Goal: Find specific page/section: Find specific page/section

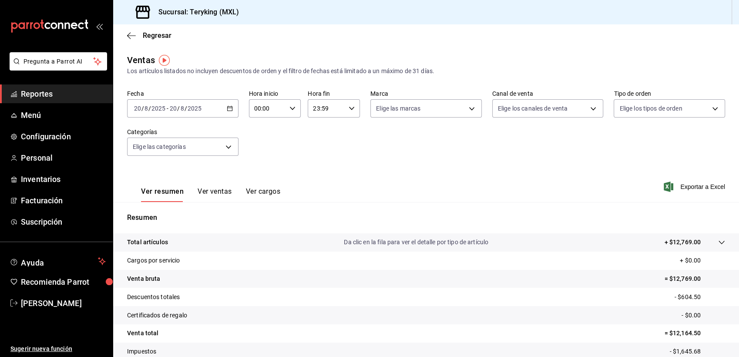
click at [38, 98] on span "Reportes" at bounding box center [63, 94] width 85 height 12
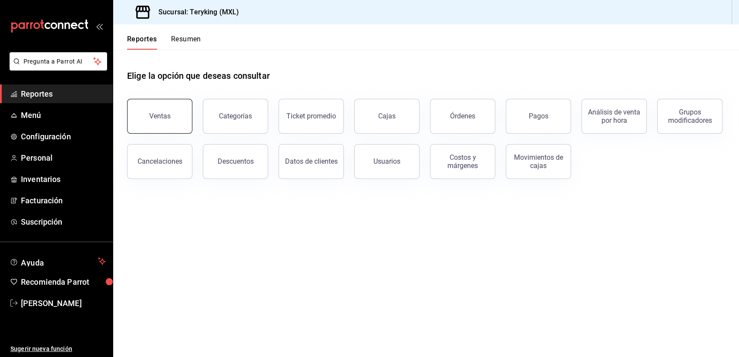
click at [161, 109] on button "Ventas" at bounding box center [159, 116] width 65 height 35
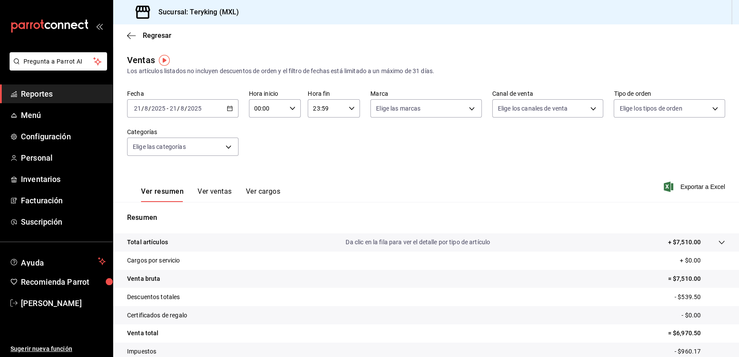
click at [46, 90] on span "Reportes" at bounding box center [63, 94] width 85 height 12
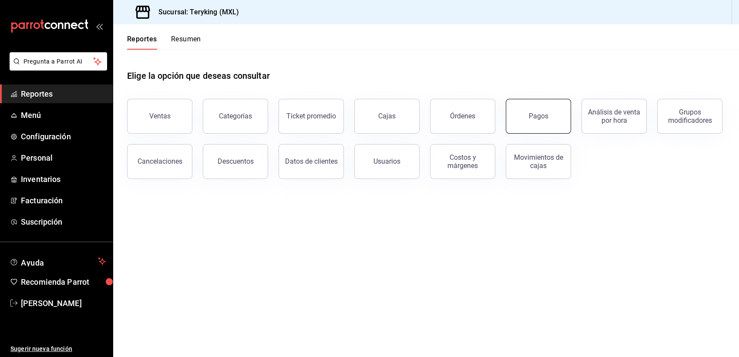
click at [539, 118] on div "Pagos" at bounding box center [539, 116] width 20 height 8
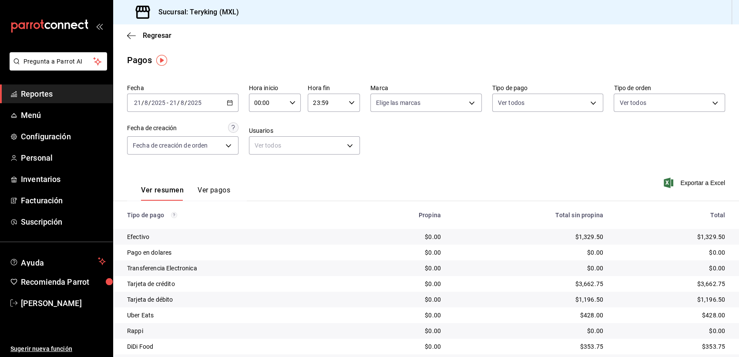
click at [42, 96] on span "Reportes" at bounding box center [63, 94] width 85 height 12
